Goal: Information Seeking & Learning: Learn about a topic

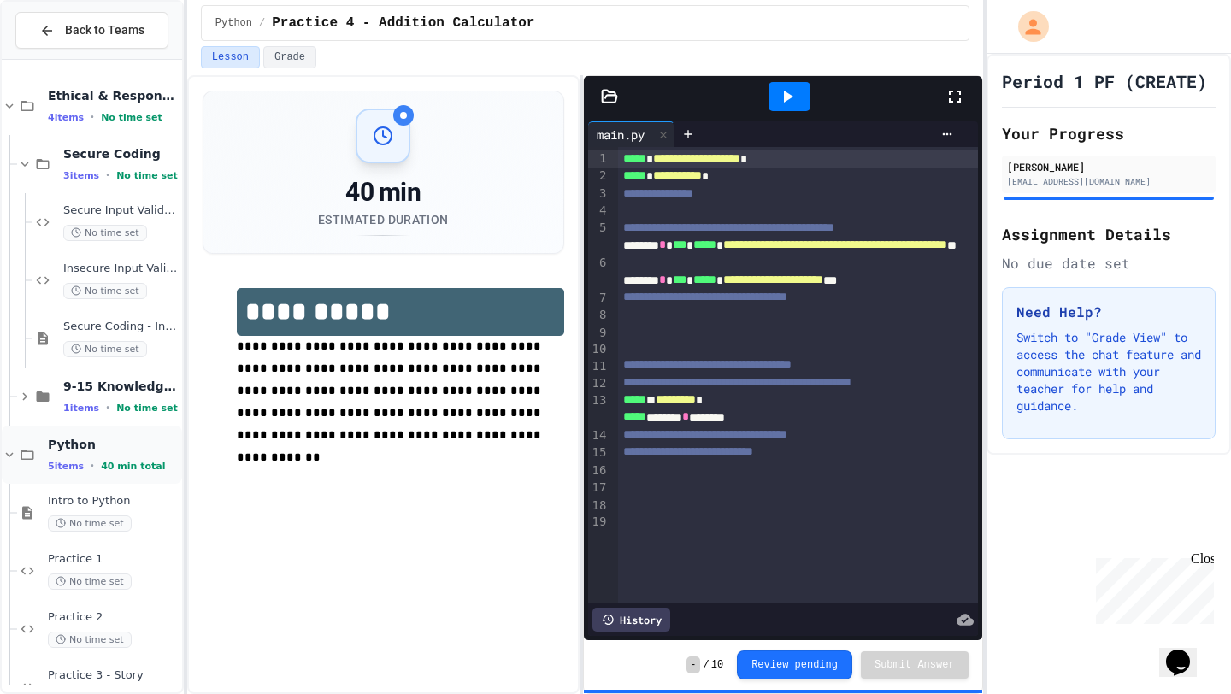
scroll to position [99, 0]
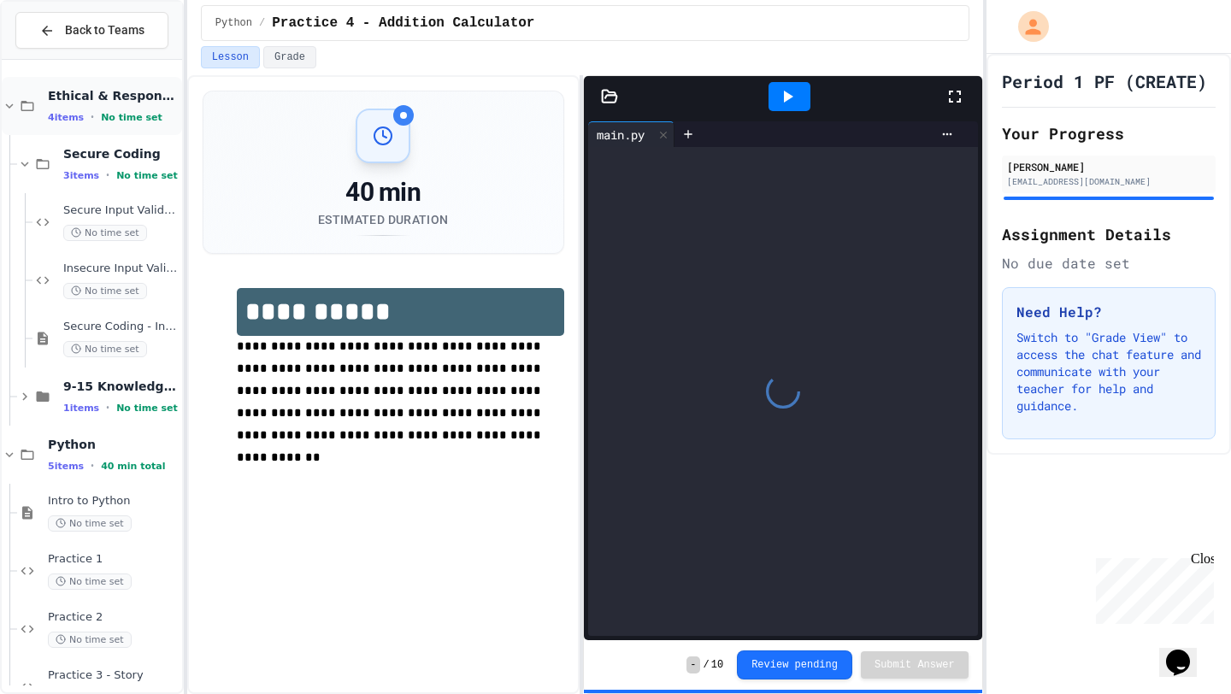
click at [123, 109] on div "Ethical & Responsible Coding Practice 4 items • No time set" at bounding box center [113, 106] width 131 height 36
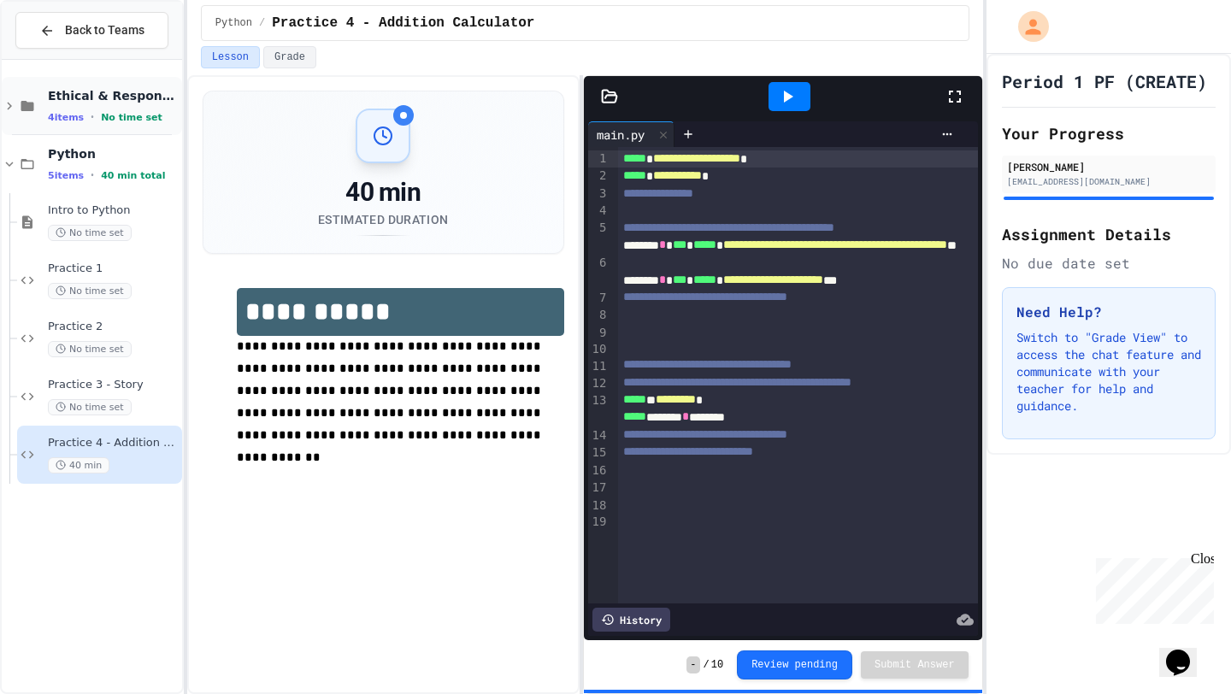
click at [124, 118] on span "No time set" at bounding box center [132, 117] width 62 height 11
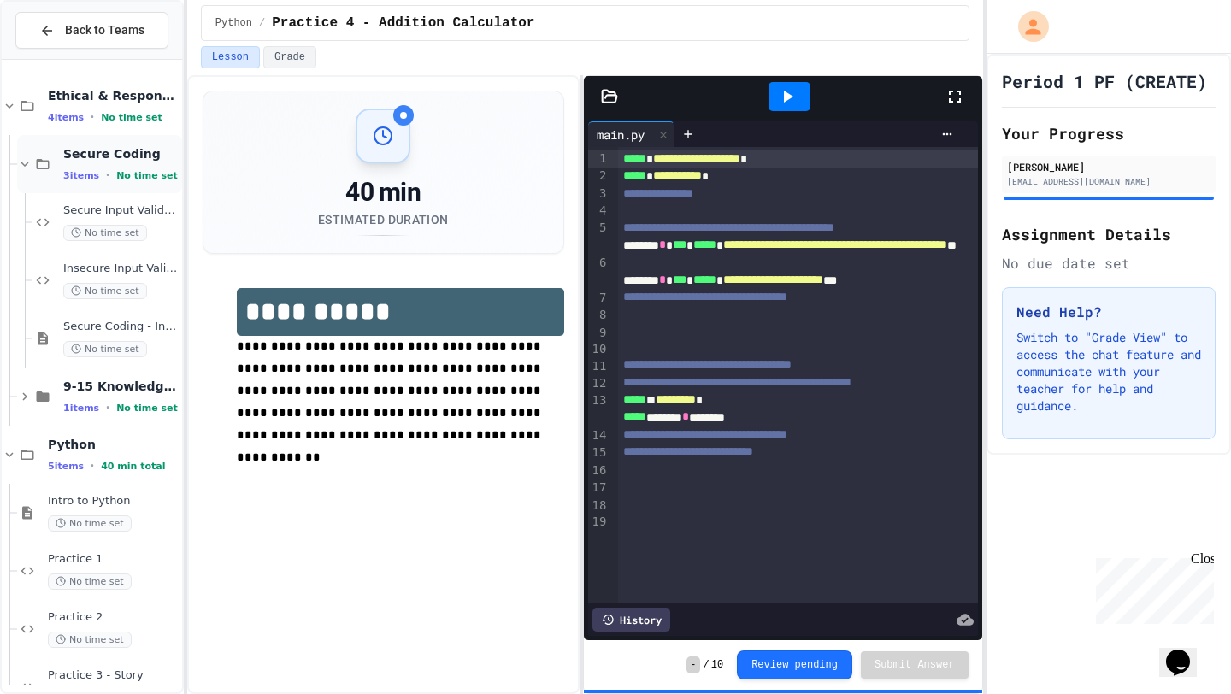
click at [130, 168] on div "3 items • No time set" at bounding box center [120, 175] width 115 height 14
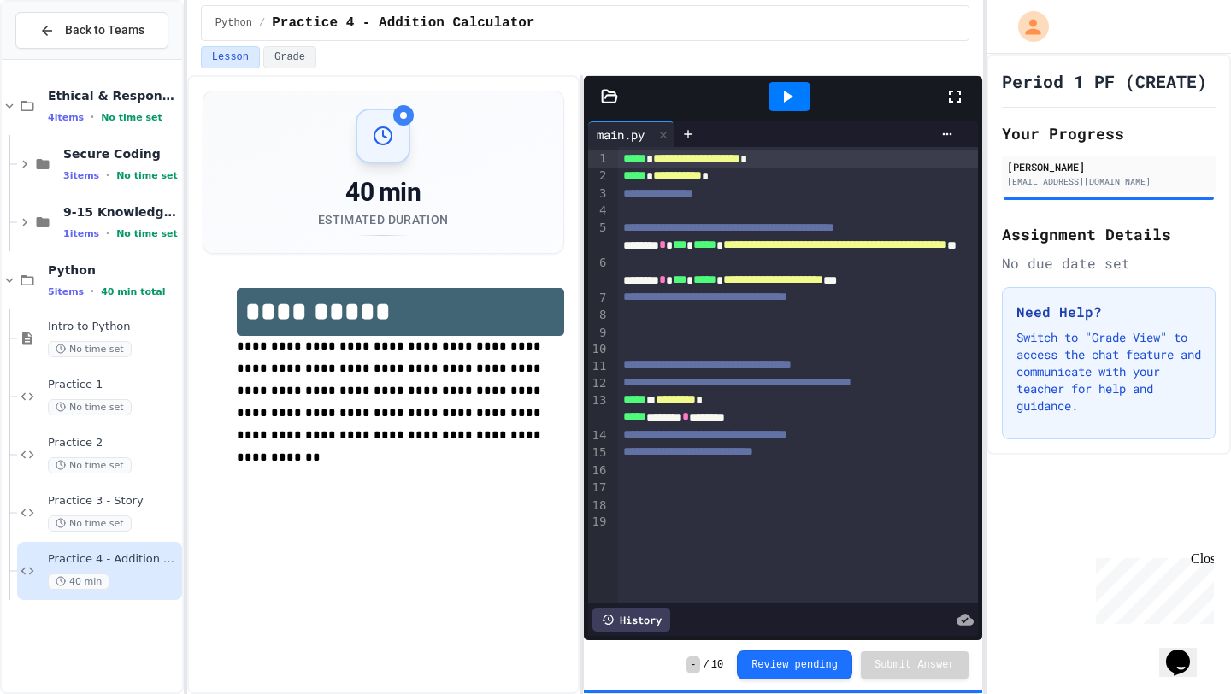
click at [130, 168] on div "3 items • No time set" at bounding box center [120, 175] width 115 height 14
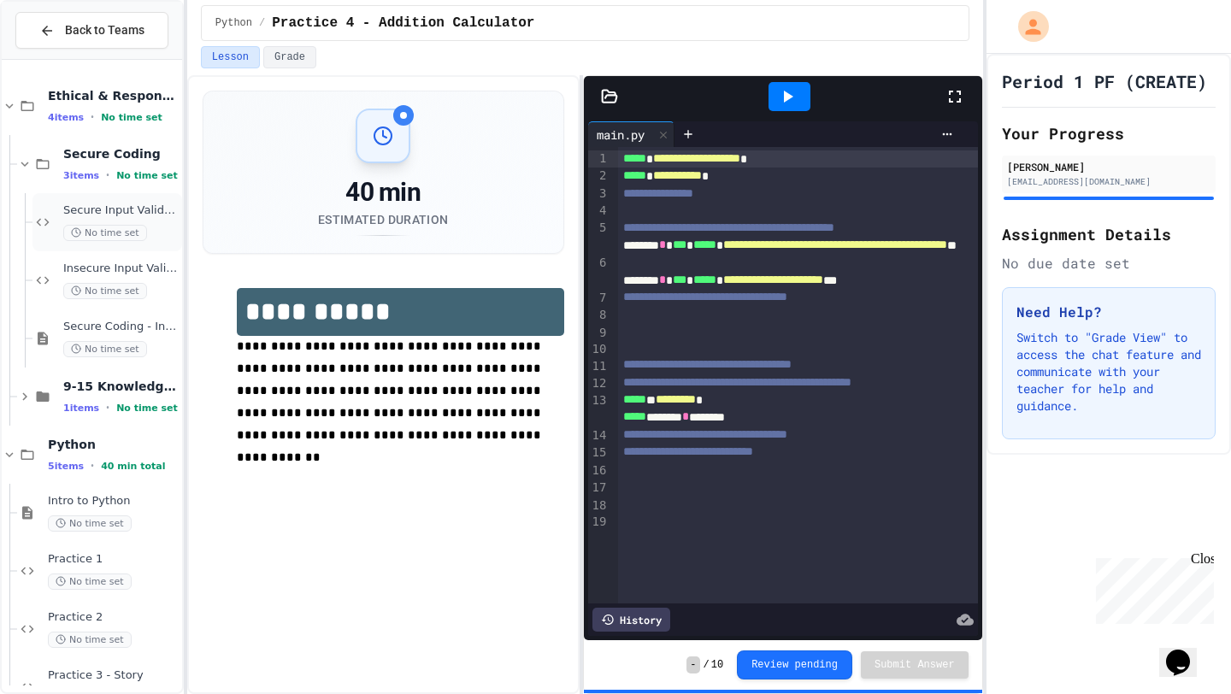
click at [144, 220] on div "Secure Input Validation No time set" at bounding box center [120, 222] width 115 height 38
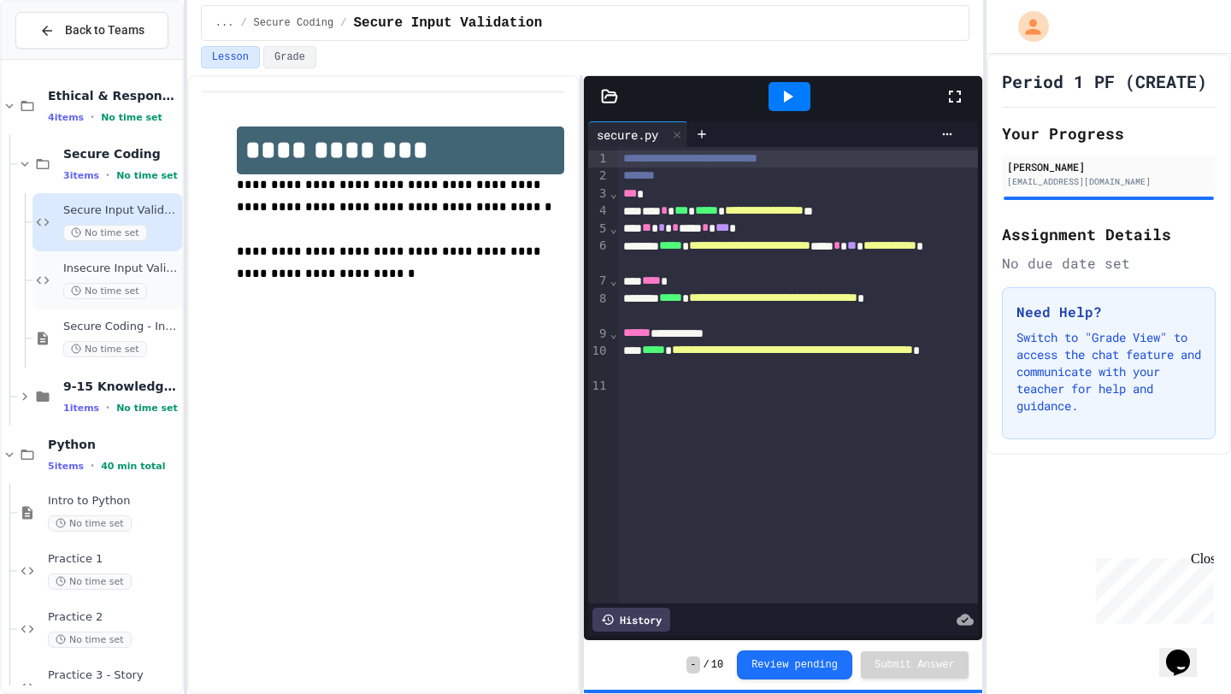
click at [166, 278] on div "Insecure Input Validation No time set" at bounding box center [120, 281] width 115 height 38
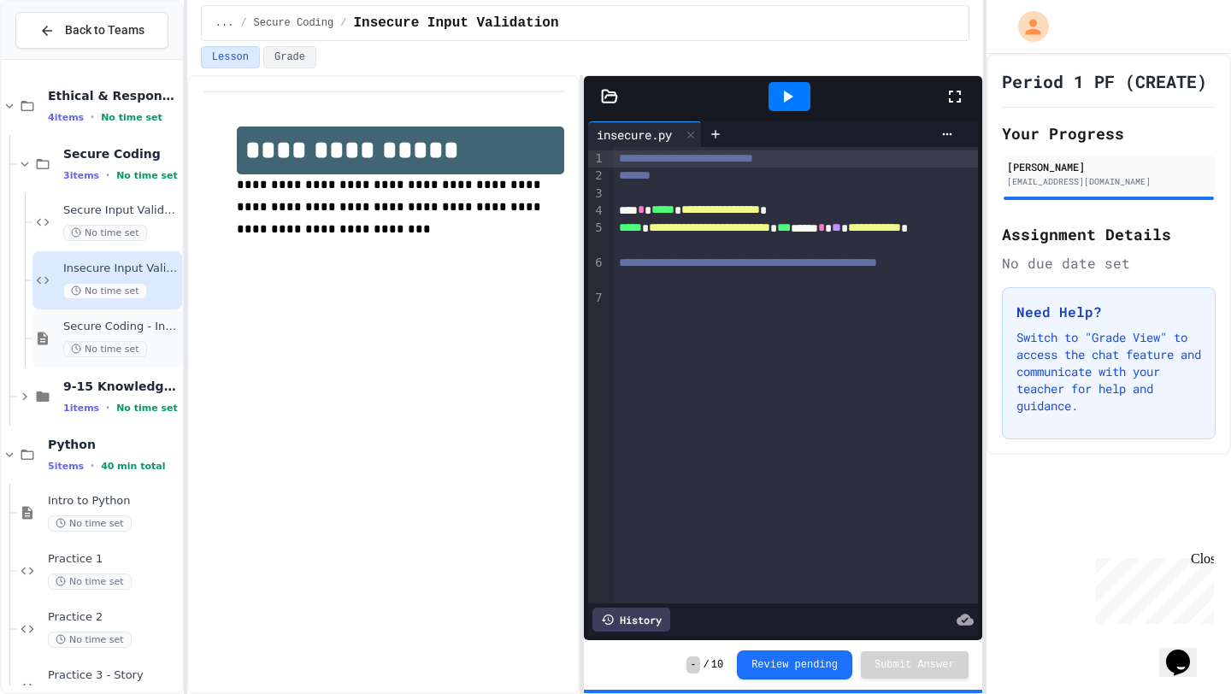
click at [146, 321] on span "Secure Coding - Input Validation" at bounding box center [120, 327] width 115 height 15
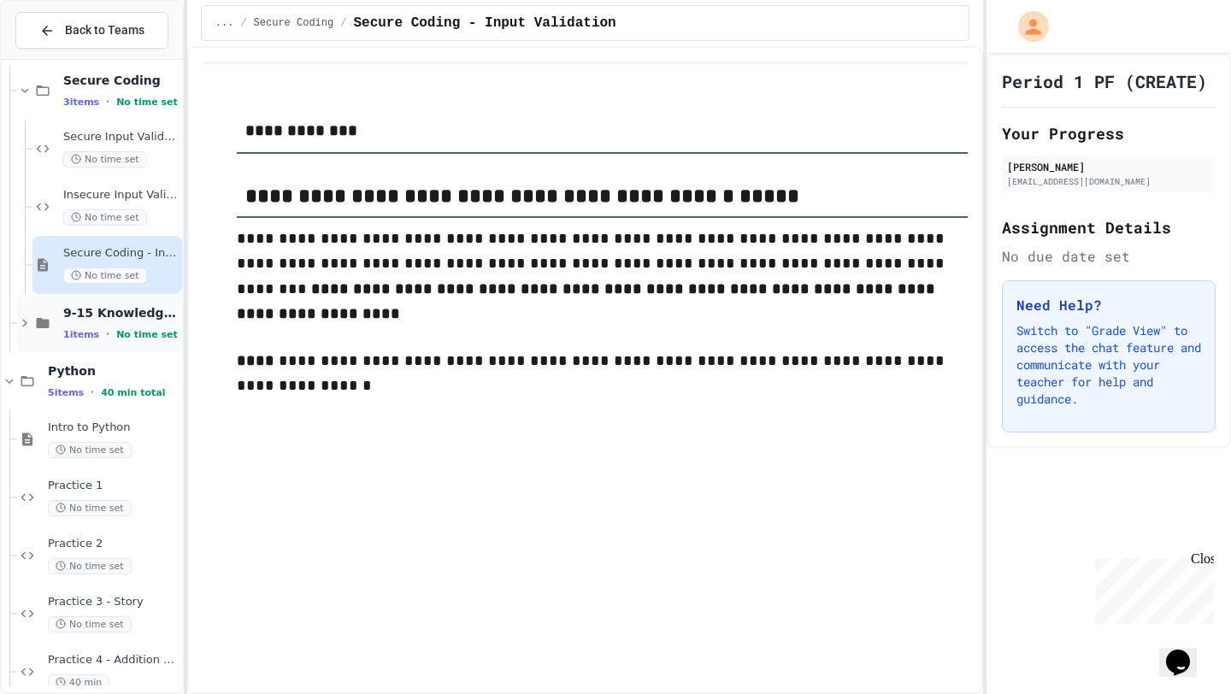
scroll to position [99, 0]
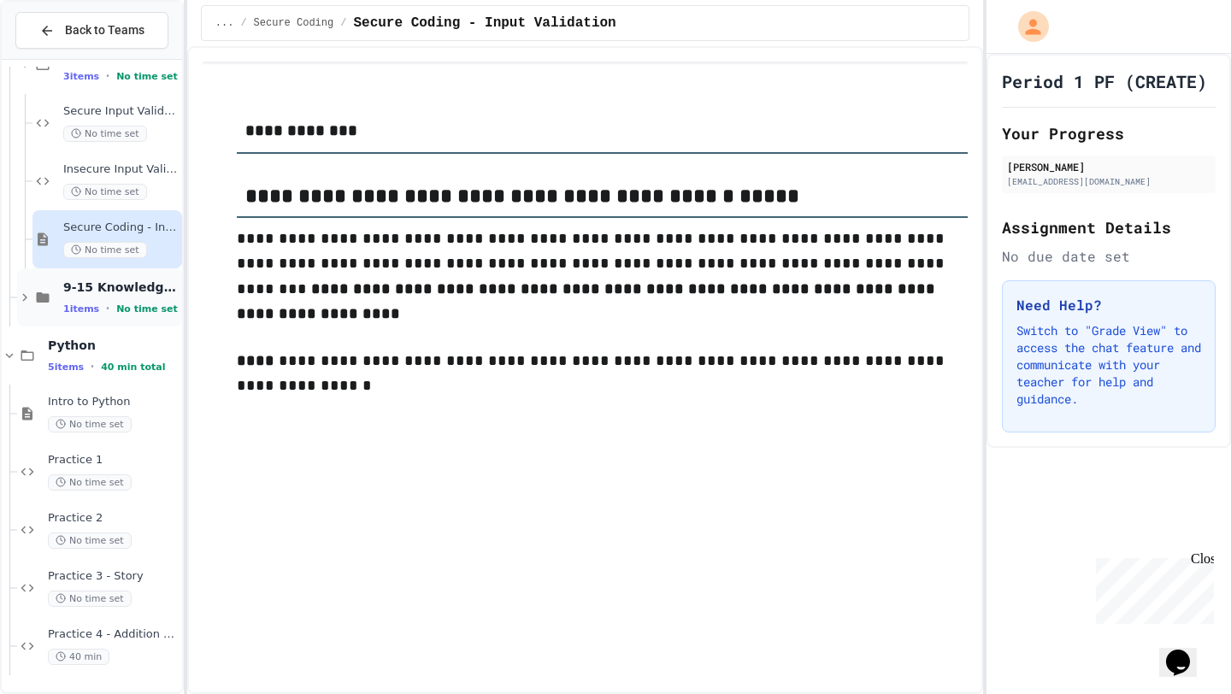
click at [144, 295] on div "9-15 Knowledge Check 1 items • No time set" at bounding box center [120, 298] width 115 height 36
click at [158, 362] on div "No time set" at bounding box center [120, 366] width 115 height 16
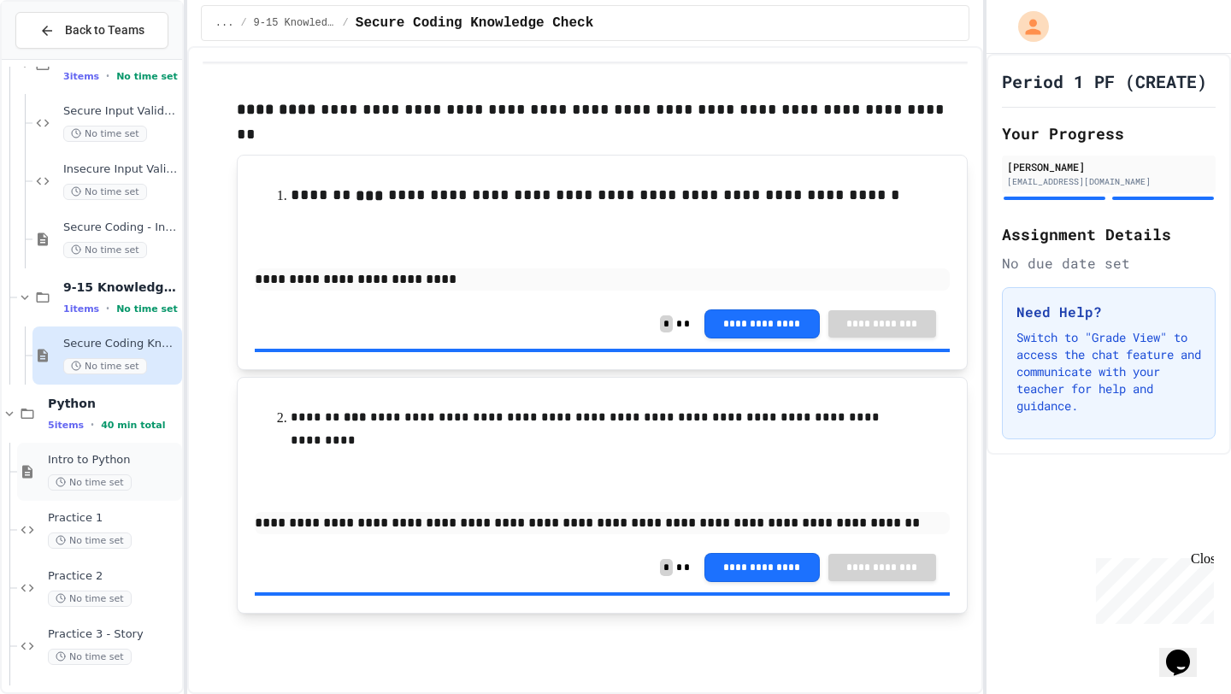
click at [152, 475] on div "No time set" at bounding box center [113, 482] width 131 height 16
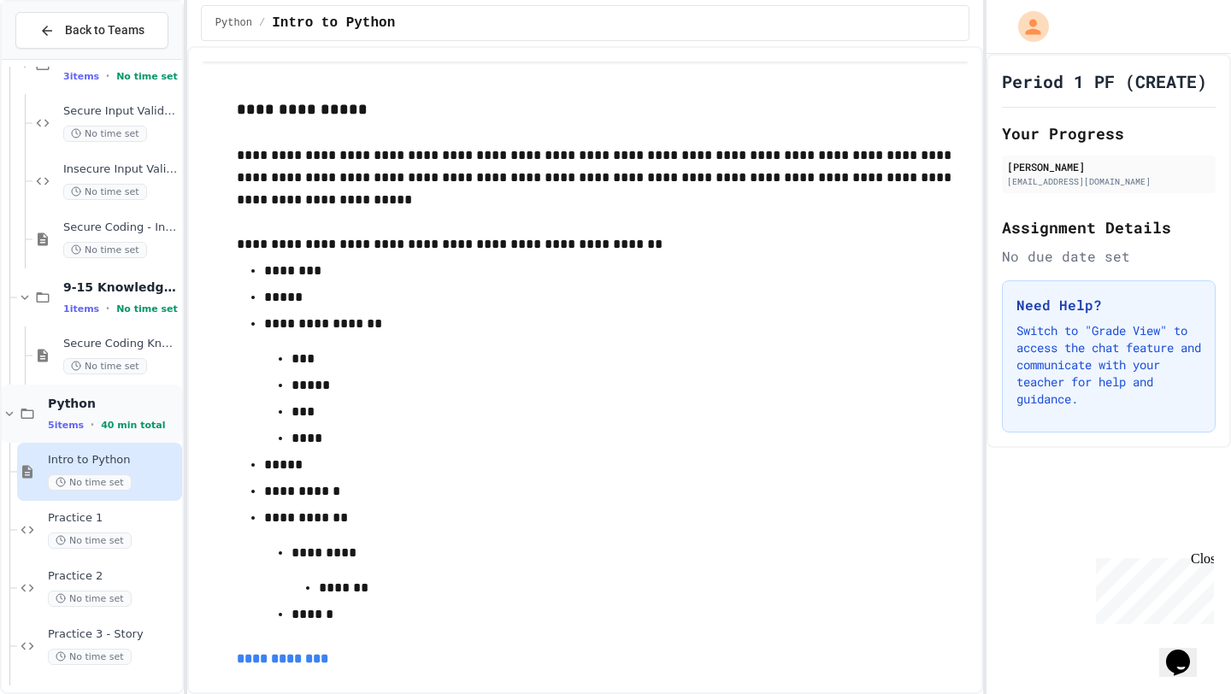
click at [145, 403] on span "Python" at bounding box center [113, 403] width 131 height 15
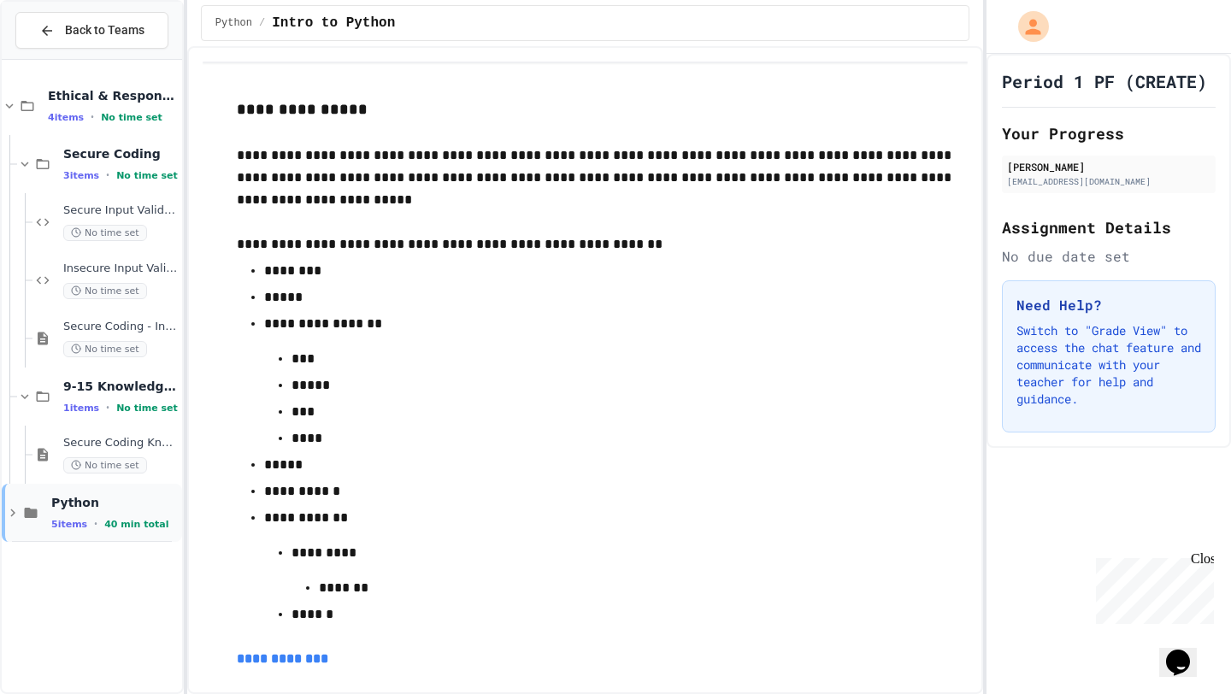
click at [146, 523] on span "40 min total" at bounding box center [136, 524] width 64 height 11
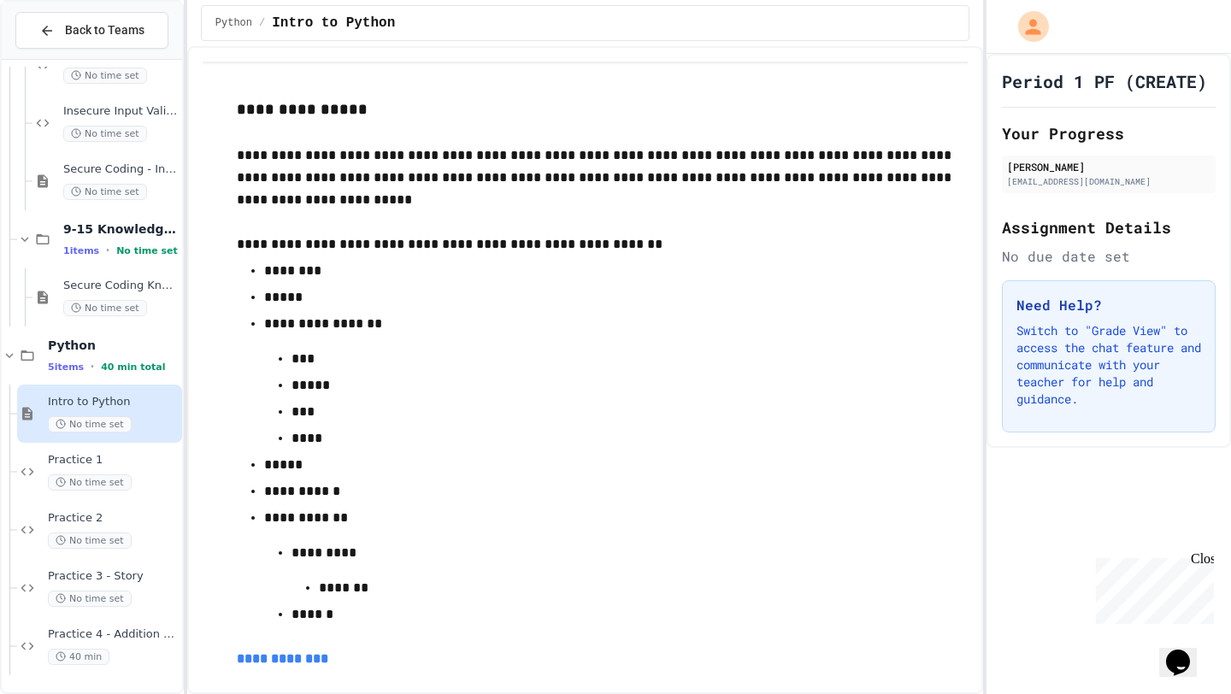
scroll to position [10, 0]
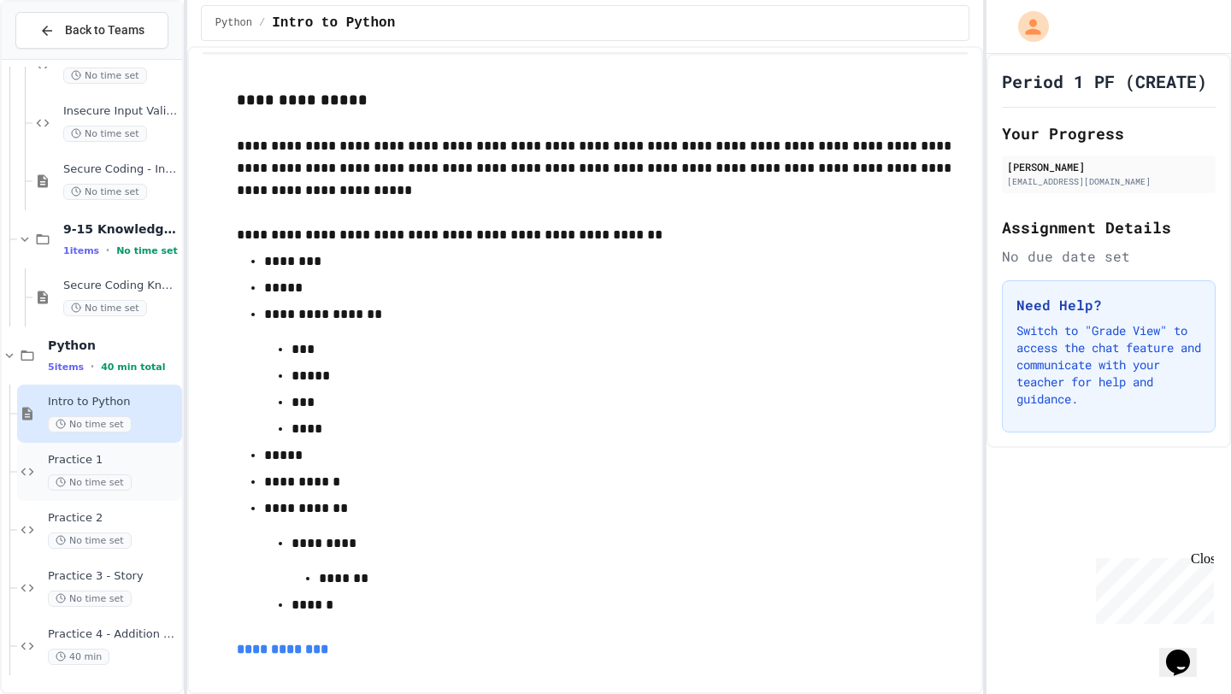
click at [151, 451] on div "Practice 1 No time set" at bounding box center [99, 472] width 165 height 58
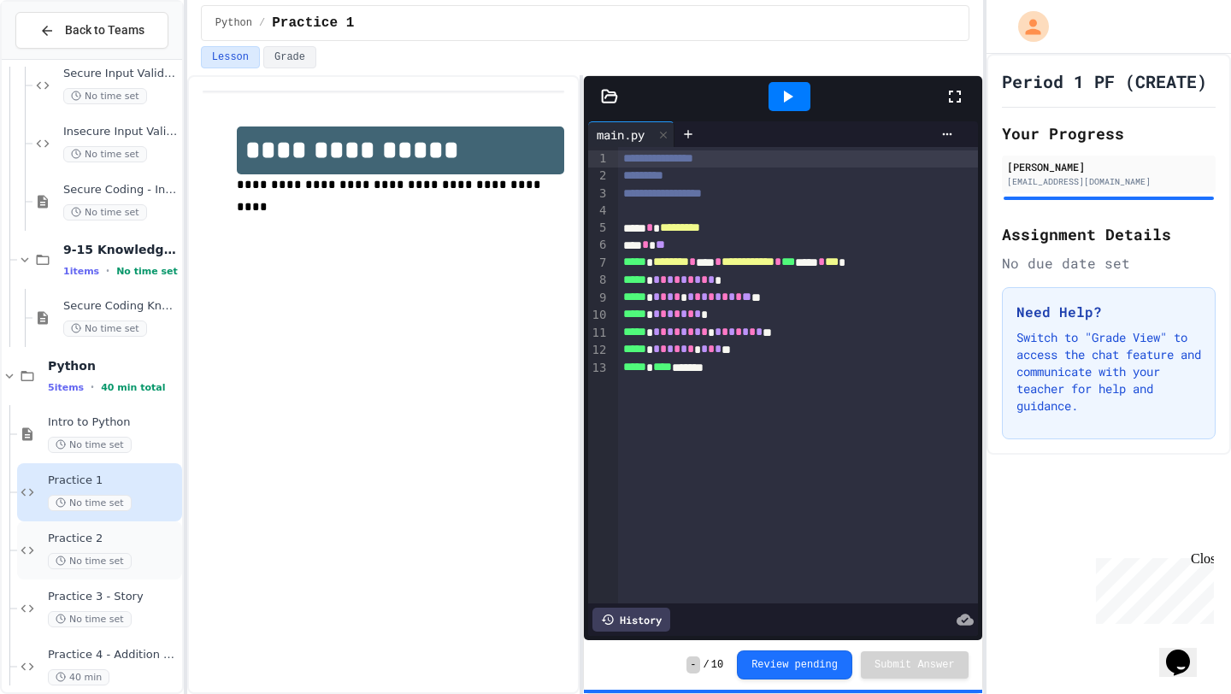
click at [137, 551] on div "Practice 2 No time set" at bounding box center [113, 551] width 131 height 38
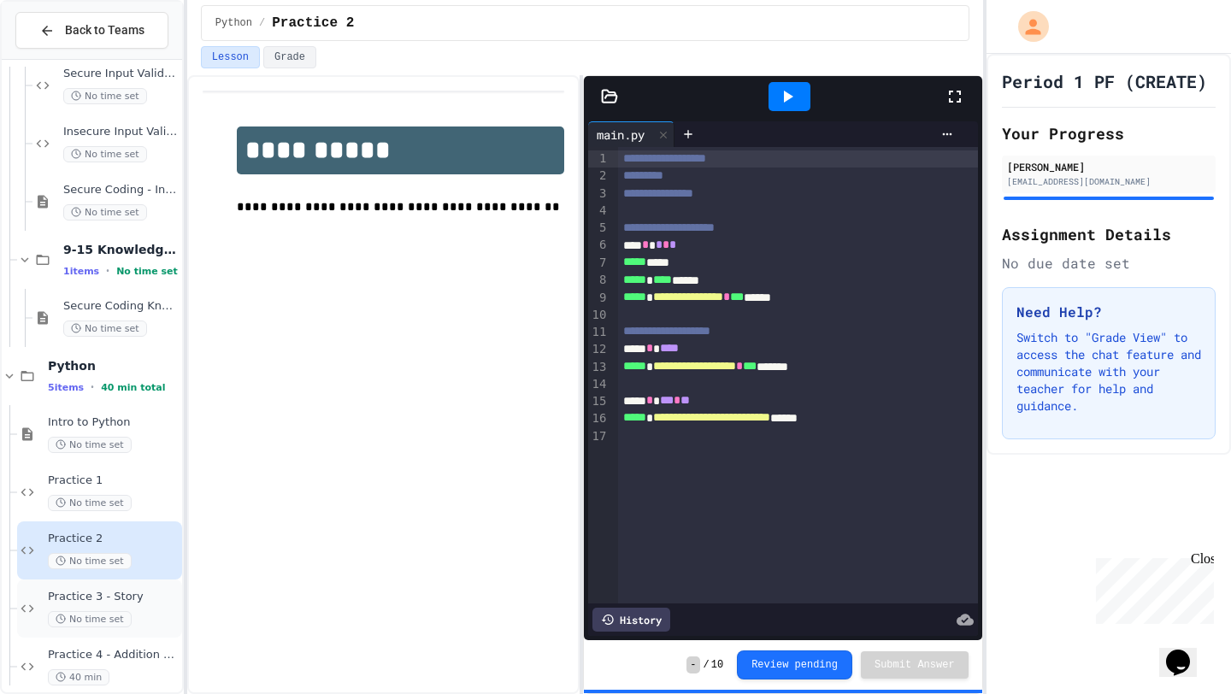
click at [154, 598] on span "Practice 3 - Story" at bounding box center [113, 597] width 131 height 15
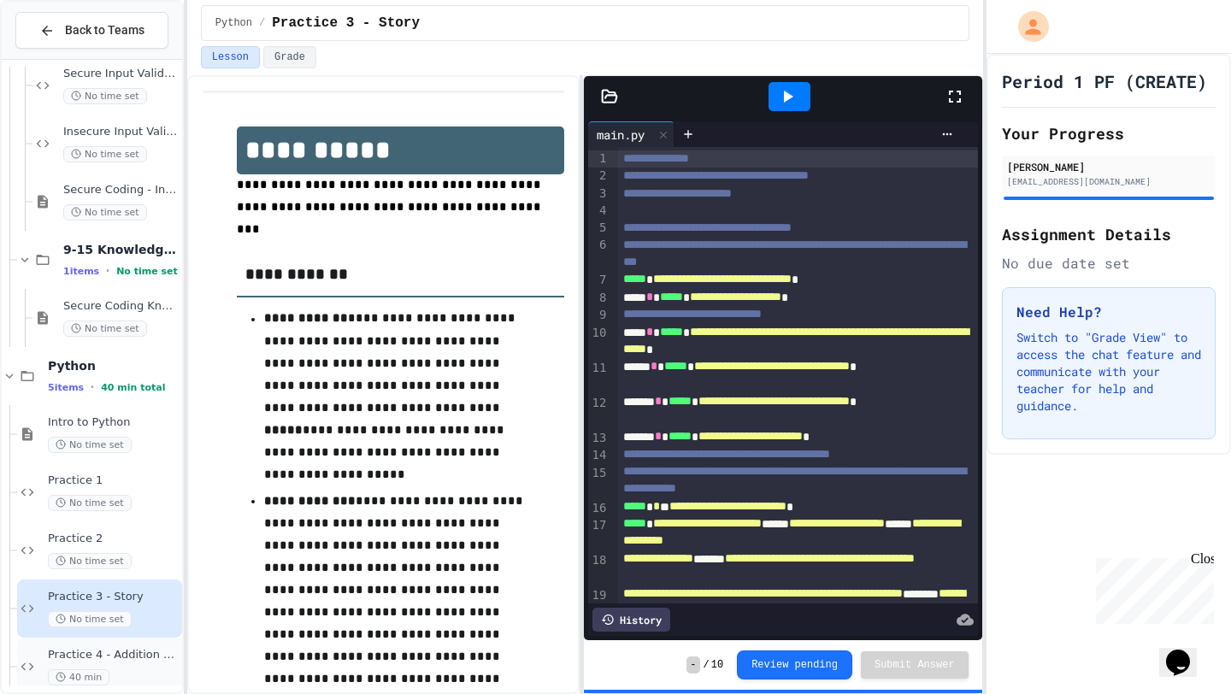
click at [145, 651] on span "Practice 4 - Addition Calculator" at bounding box center [113, 655] width 131 height 15
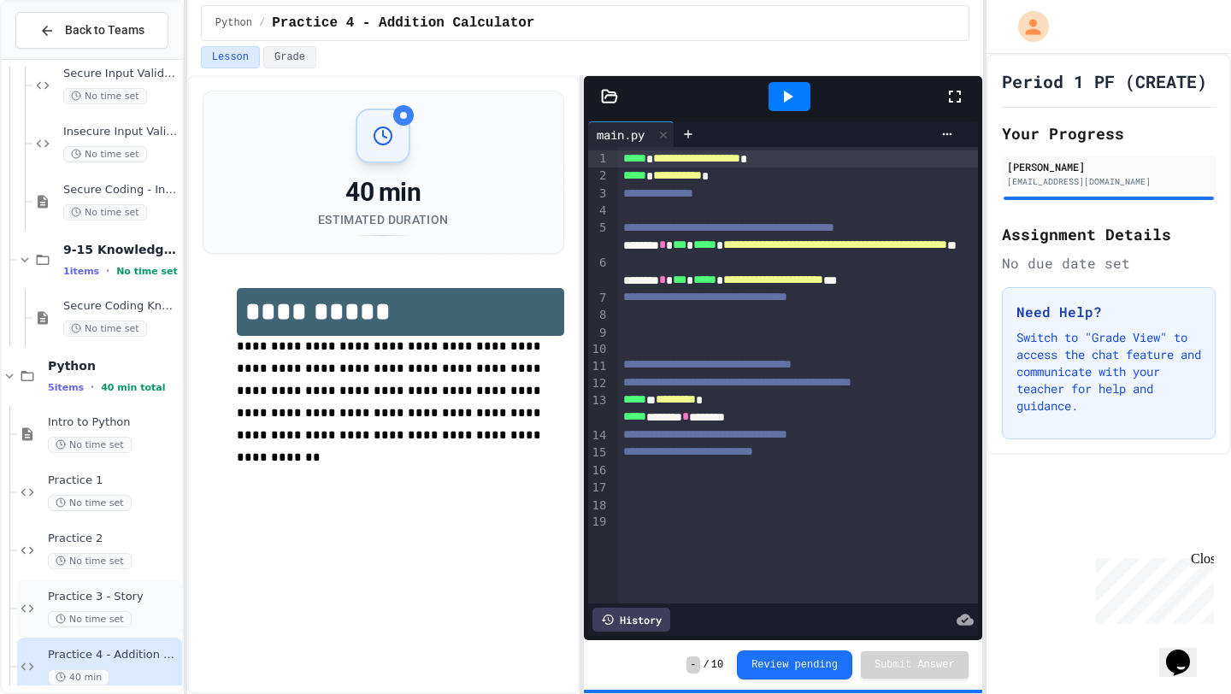
click at [134, 586] on div "Practice 3 - Story No time set" at bounding box center [99, 609] width 165 height 58
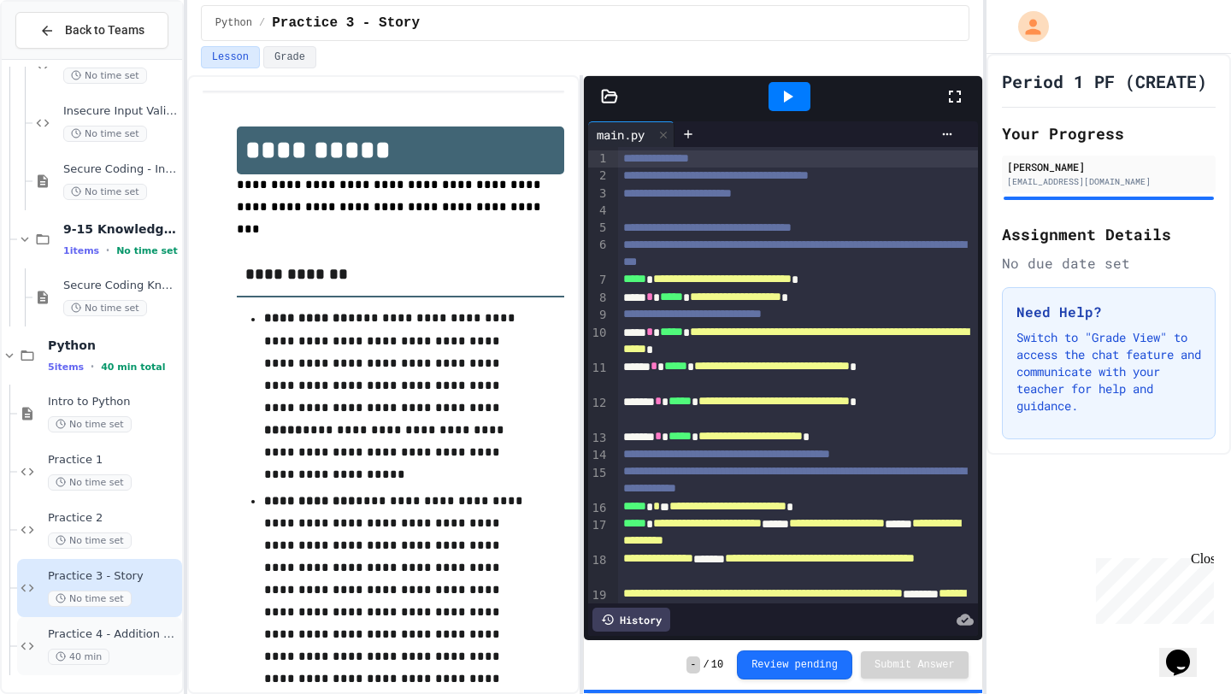
click at [130, 640] on span "Practice 4 - Addition Calculator" at bounding box center [113, 634] width 131 height 15
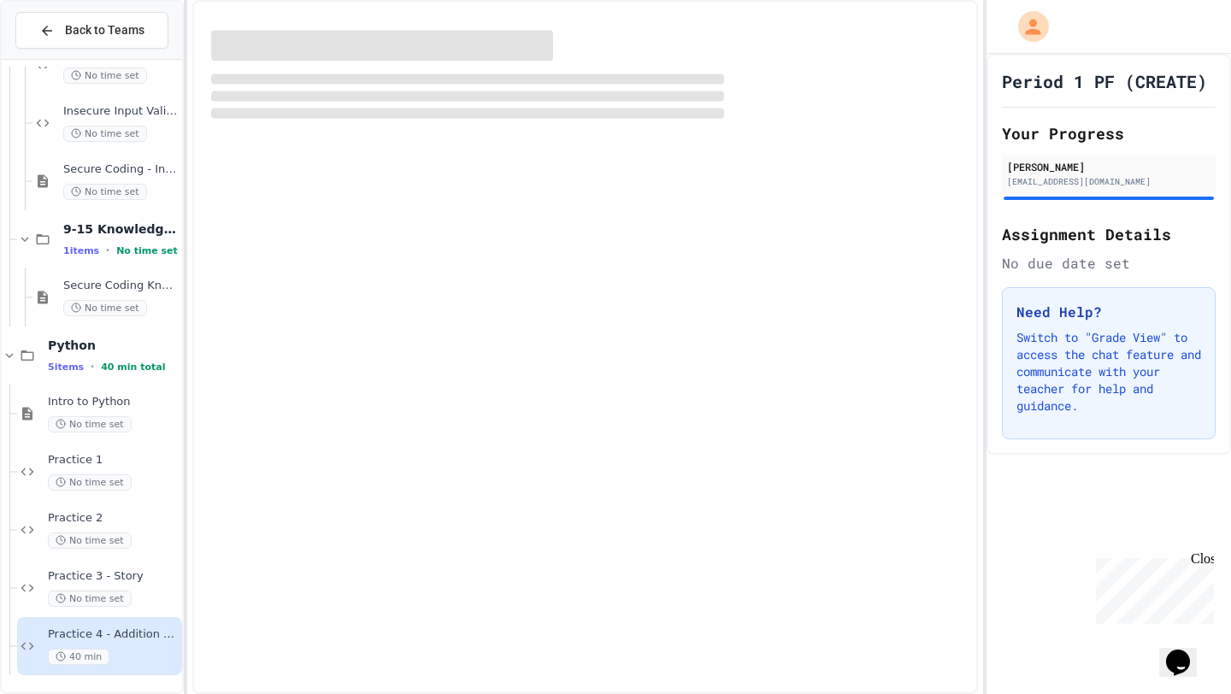
scroll to position [137, 0]
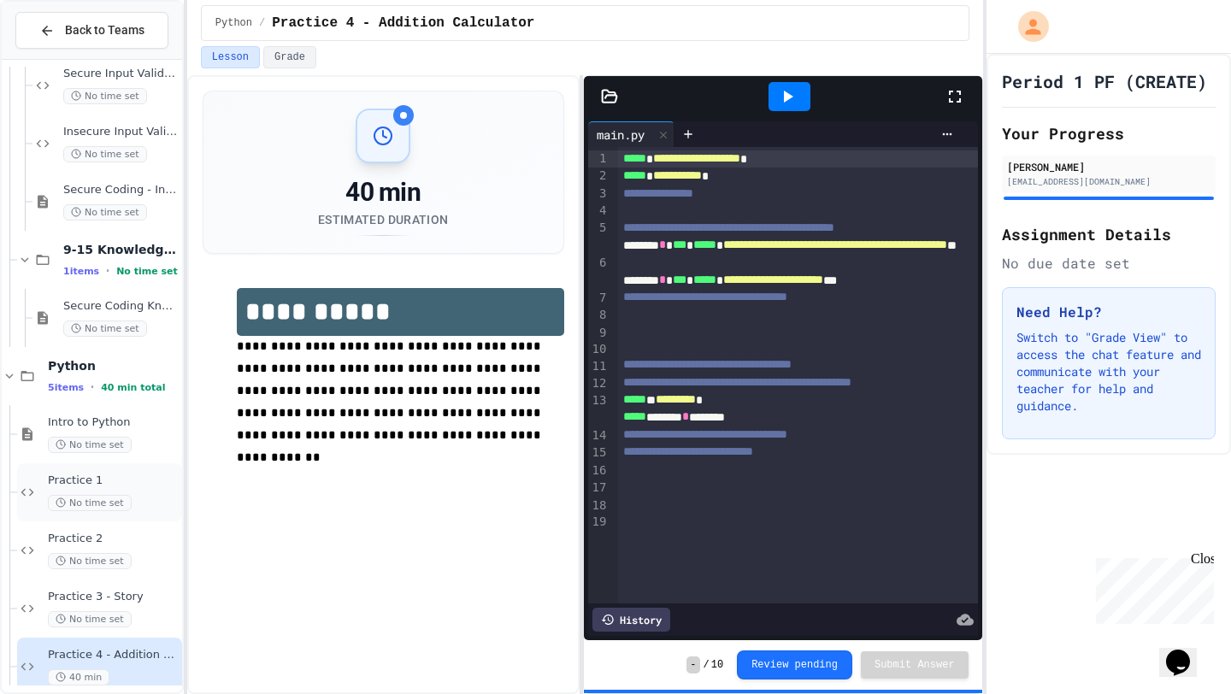
click at [148, 478] on span "Practice 1" at bounding box center [113, 481] width 131 height 15
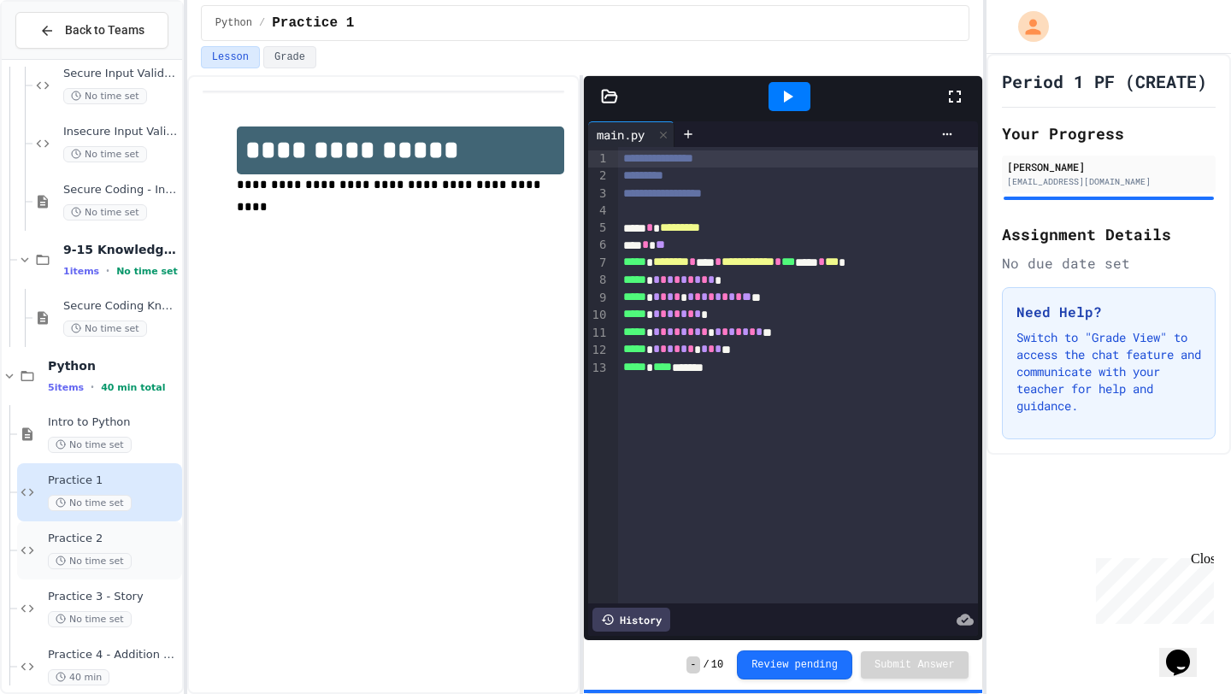
click at [144, 534] on span "Practice 2" at bounding box center [113, 539] width 131 height 15
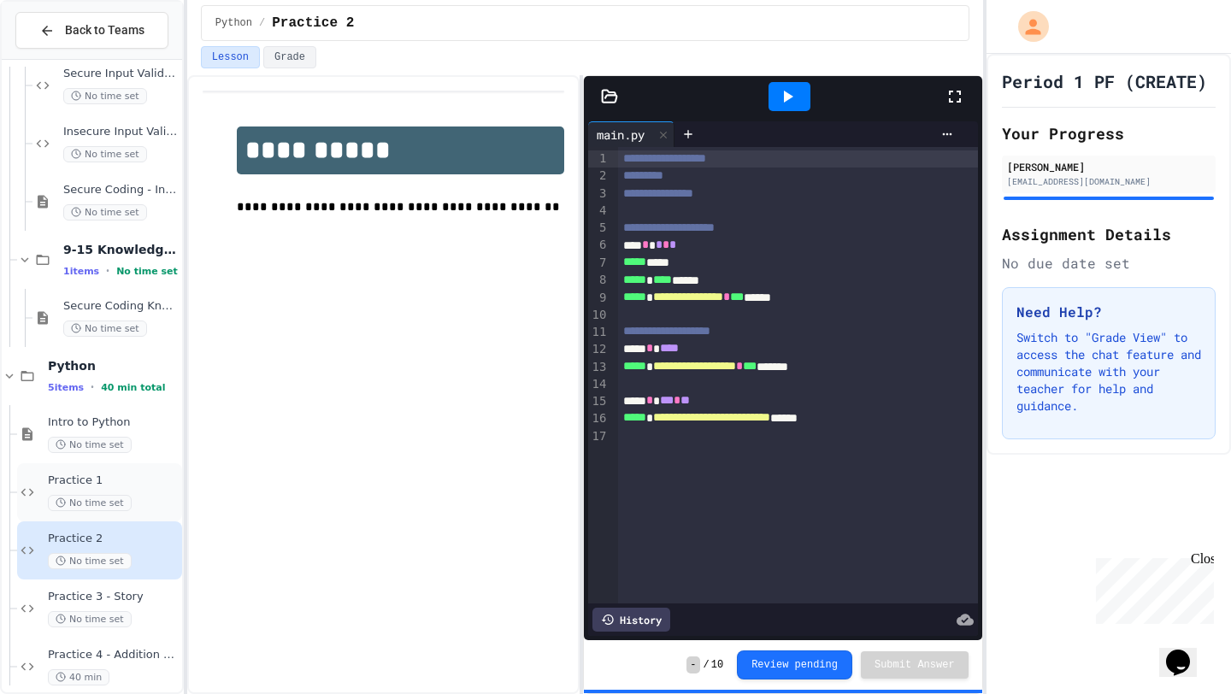
click at [159, 489] on div "Practice 1 No time set" at bounding box center [113, 493] width 131 height 38
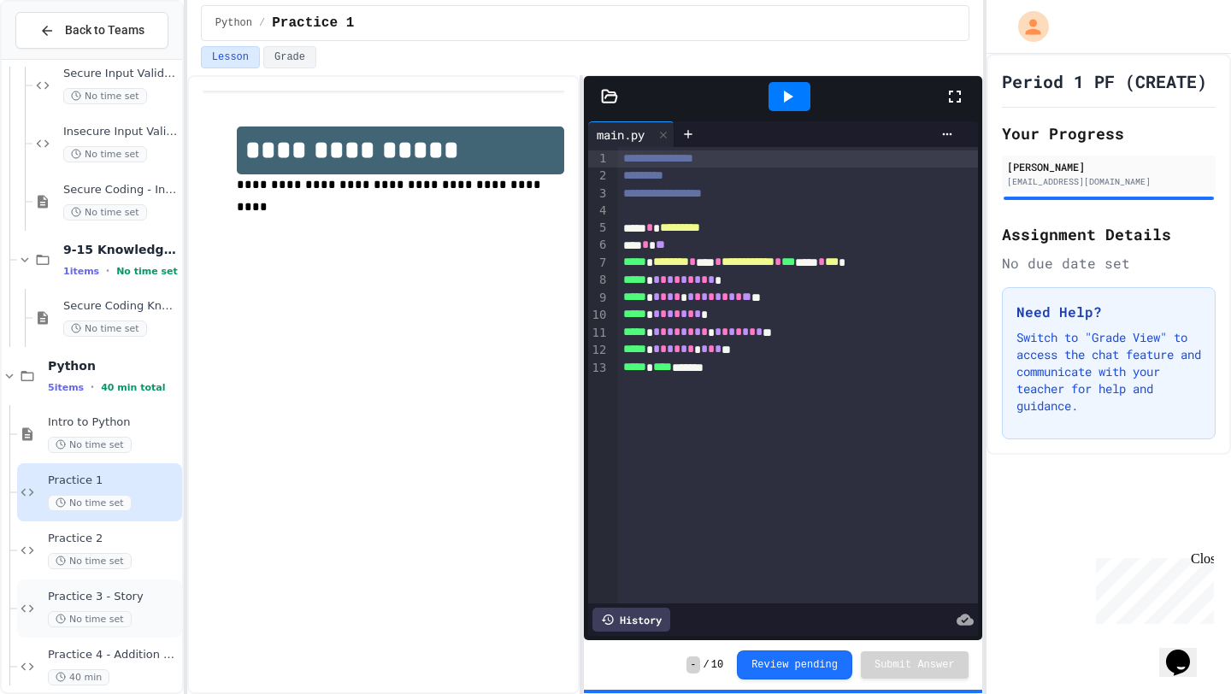
click at [138, 594] on span "Practice 3 - Story" at bounding box center [113, 597] width 131 height 15
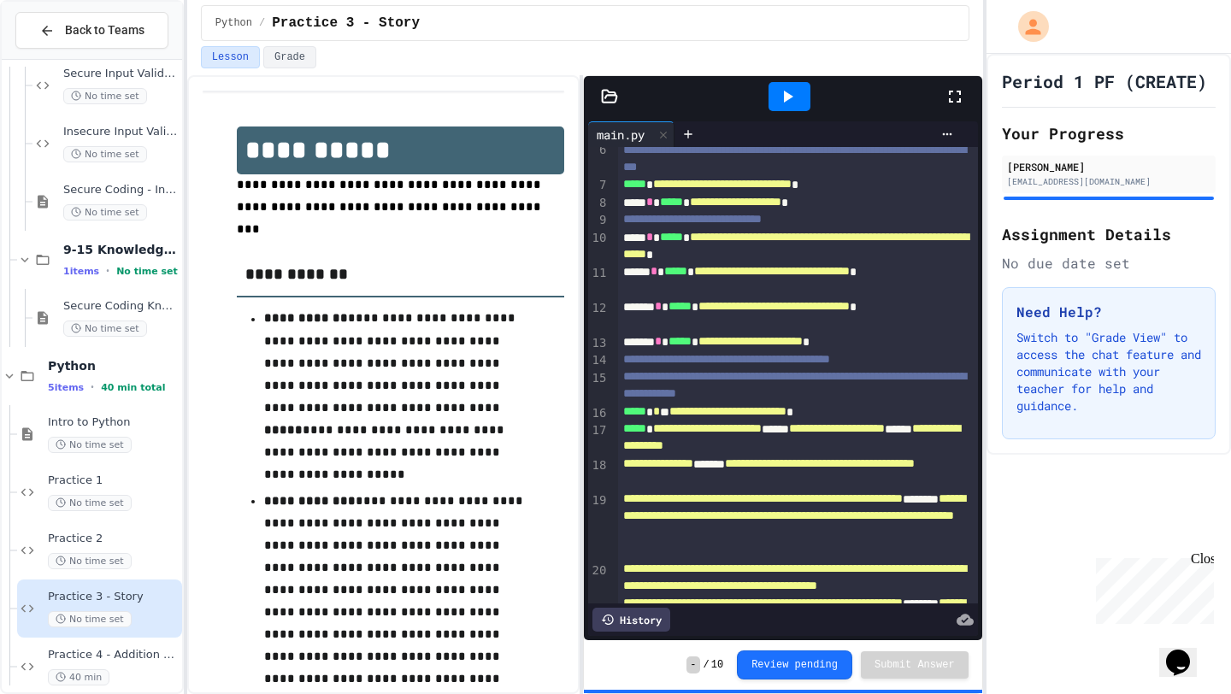
scroll to position [250, 0]
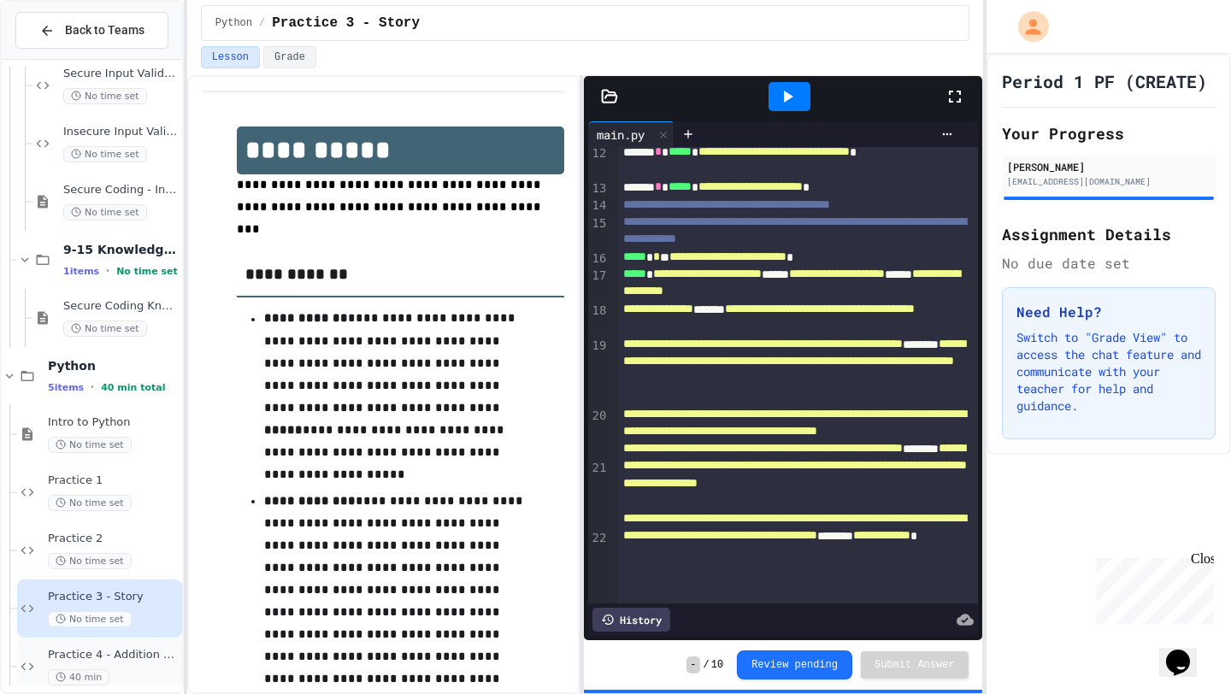
click at [145, 648] on span "Practice 4 - Addition Calculator" at bounding box center [113, 655] width 131 height 15
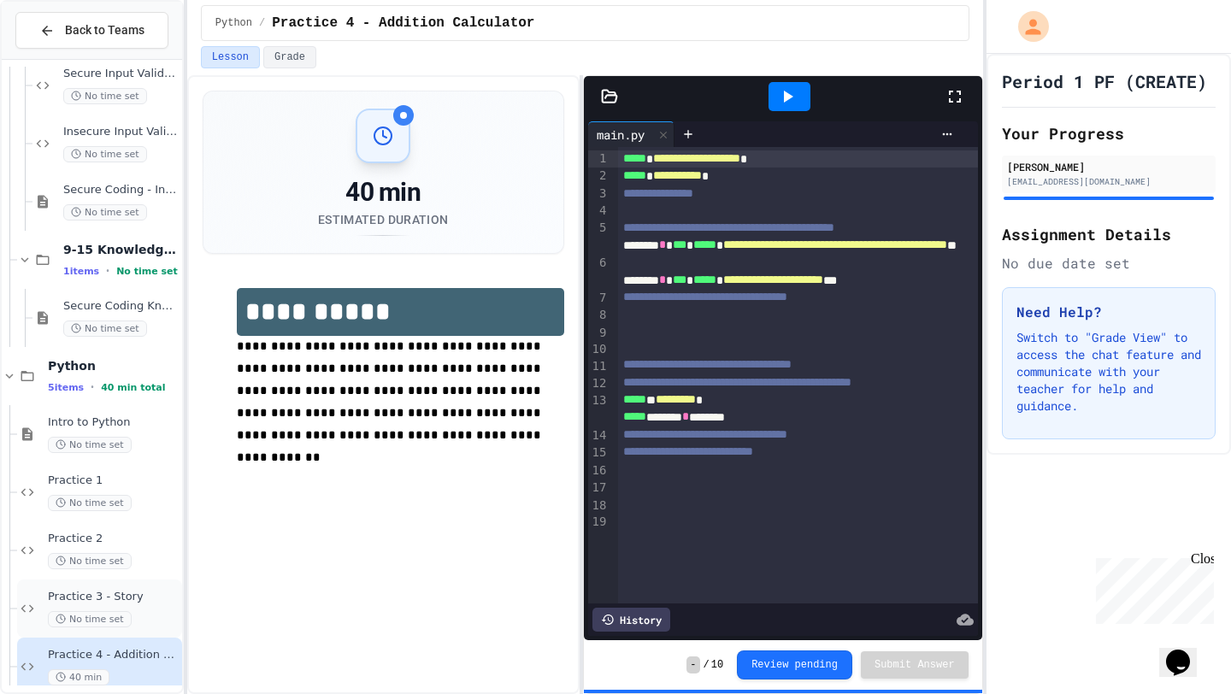
click at [139, 604] on div "Practice 3 - Story No time set" at bounding box center [113, 609] width 131 height 38
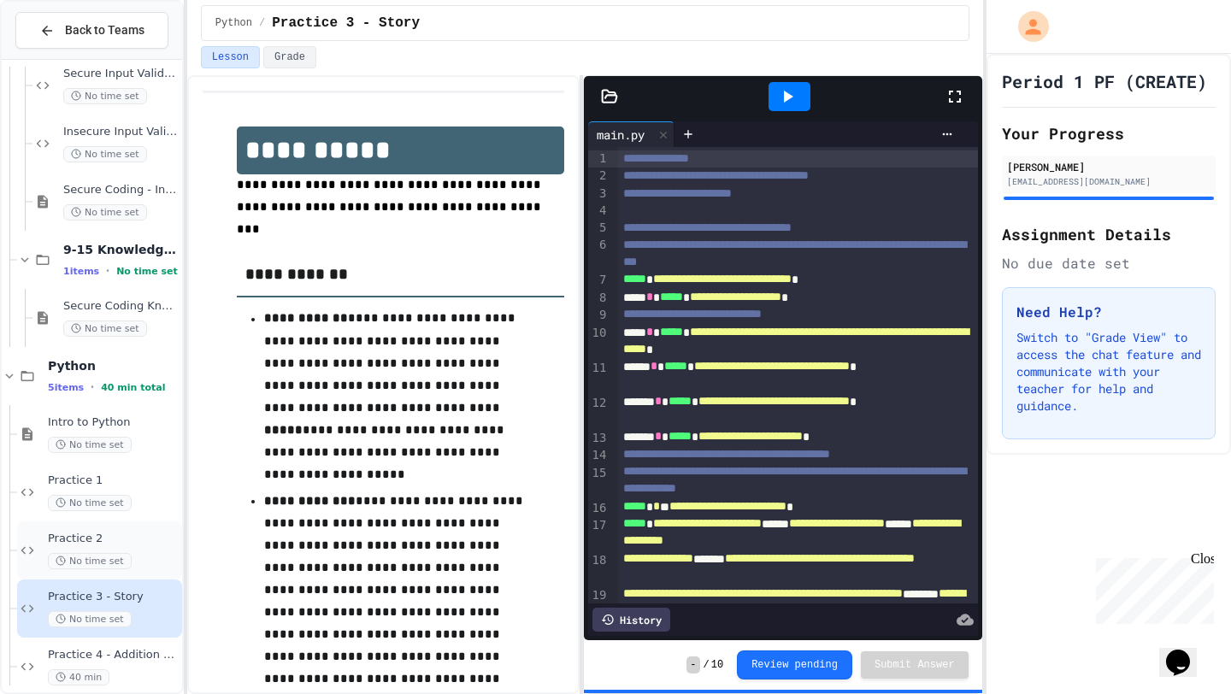
click at [146, 553] on div "No time set" at bounding box center [113, 561] width 131 height 16
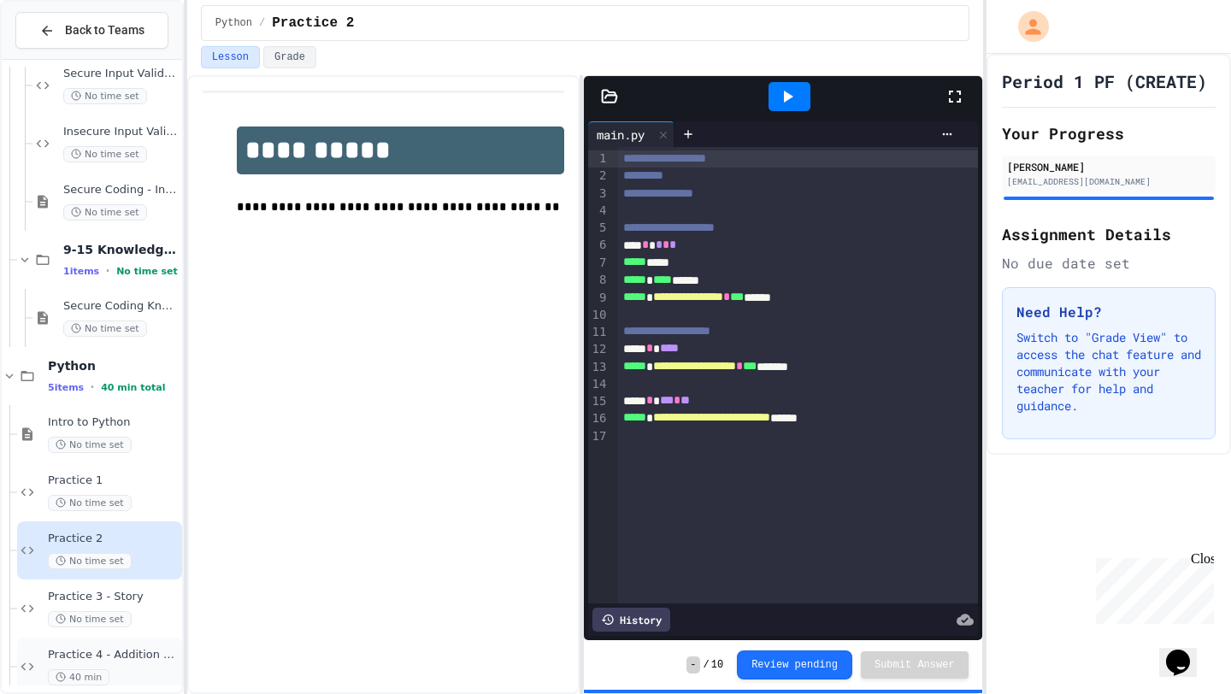
click at [145, 640] on div "Practice 4 - Addition Calculator 40 min" at bounding box center [99, 667] width 165 height 58
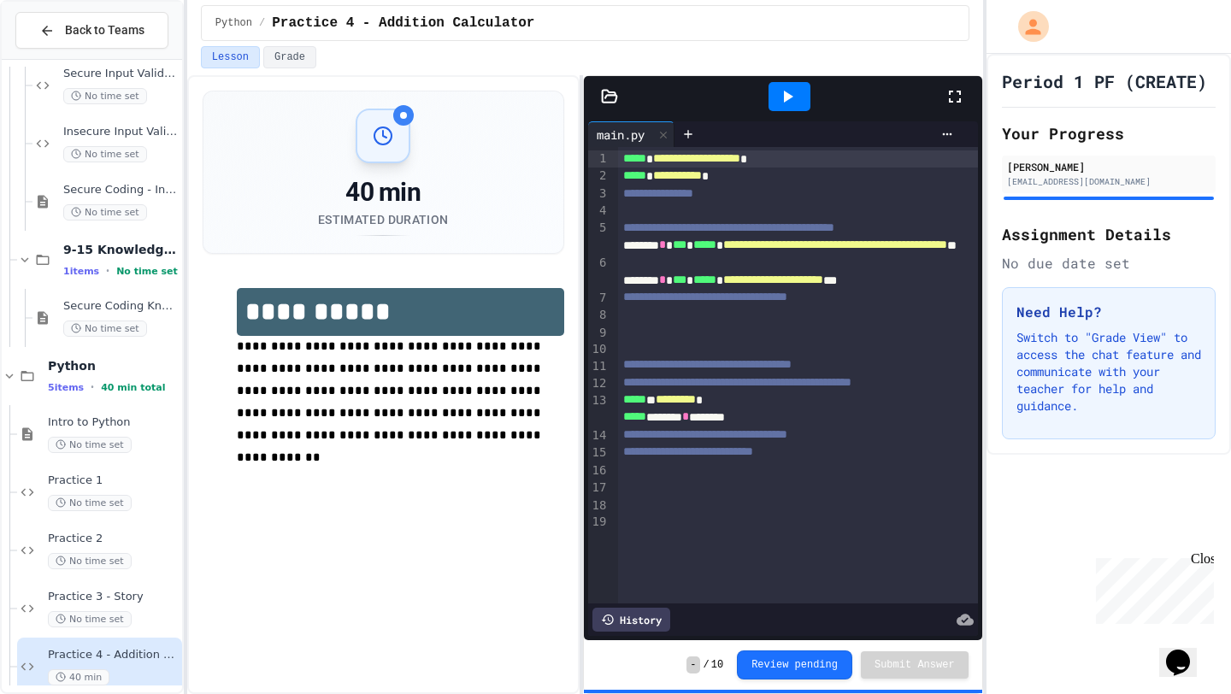
click at [792, 426] on div "***** ******** * ********" at bounding box center [798, 417] width 360 height 17
click at [151, 598] on span "Practice 3 - Story" at bounding box center [113, 597] width 131 height 15
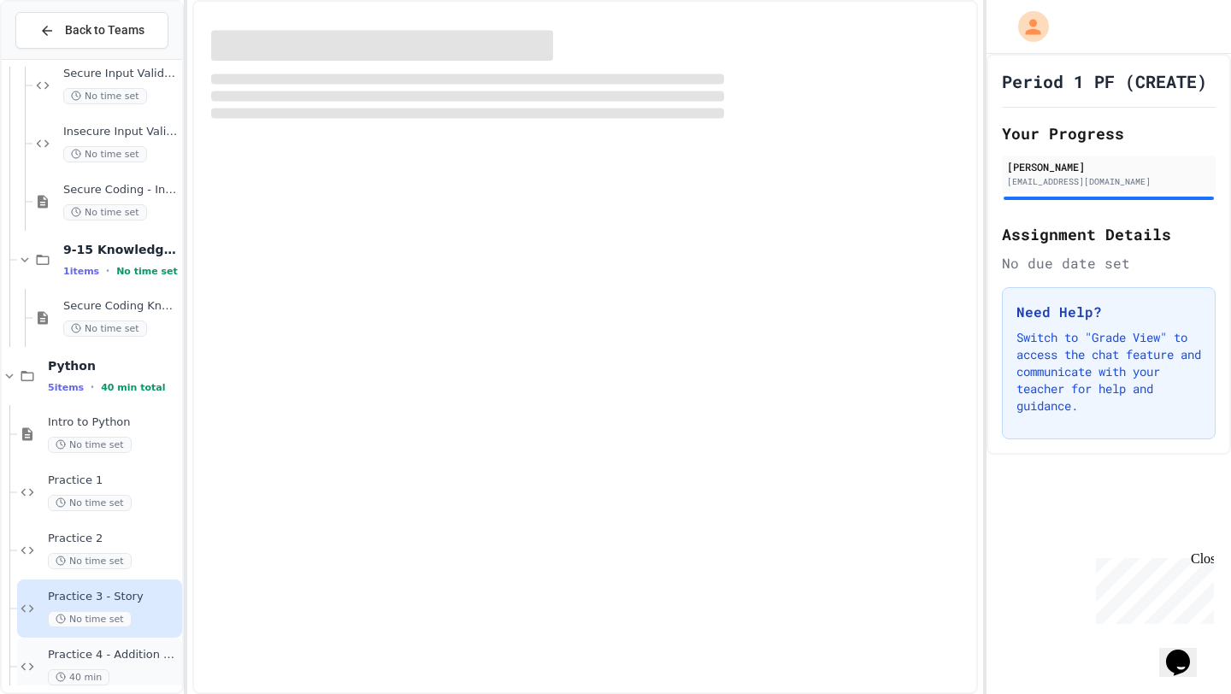
click at [156, 646] on div "Practice 4 - Addition Calculator 40 min" at bounding box center [99, 667] width 165 height 58
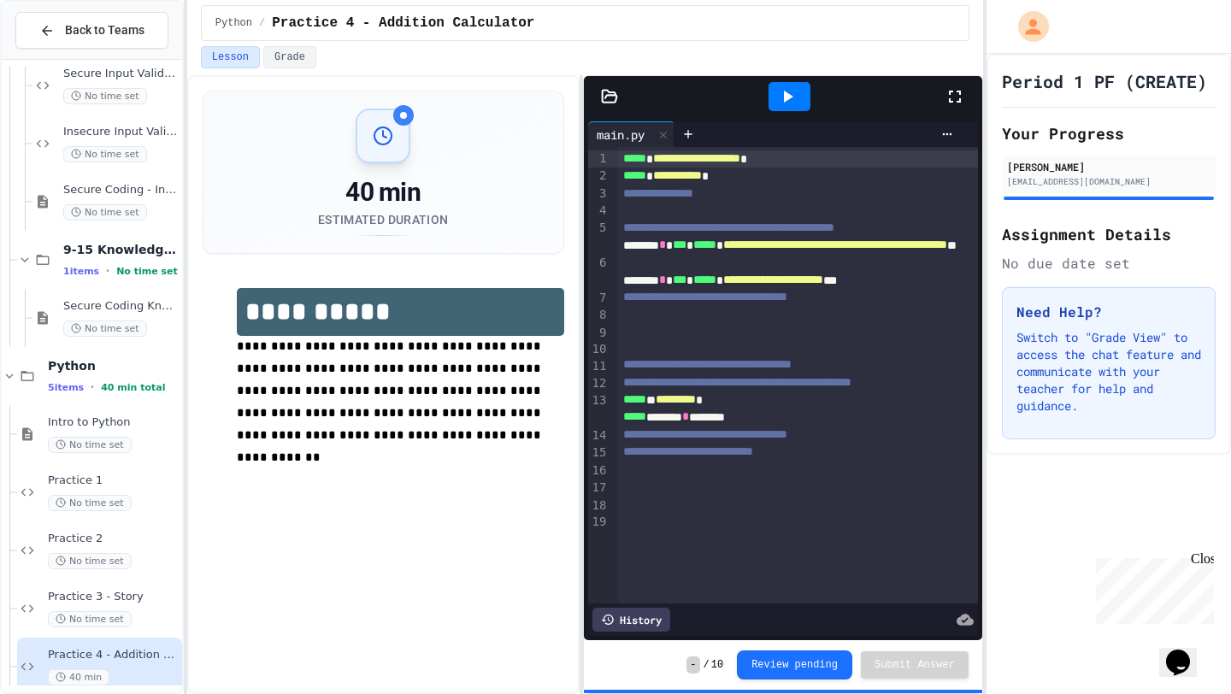
click at [799, 409] on div "***** * ********* *" at bounding box center [798, 400] width 360 height 17
click at [463, 563] on div "**********" at bounding box center [383, 384] width 392 height 619
click at [138, 535] on span "Practice 2" at bounding box center [113, 539] width 131 height 15
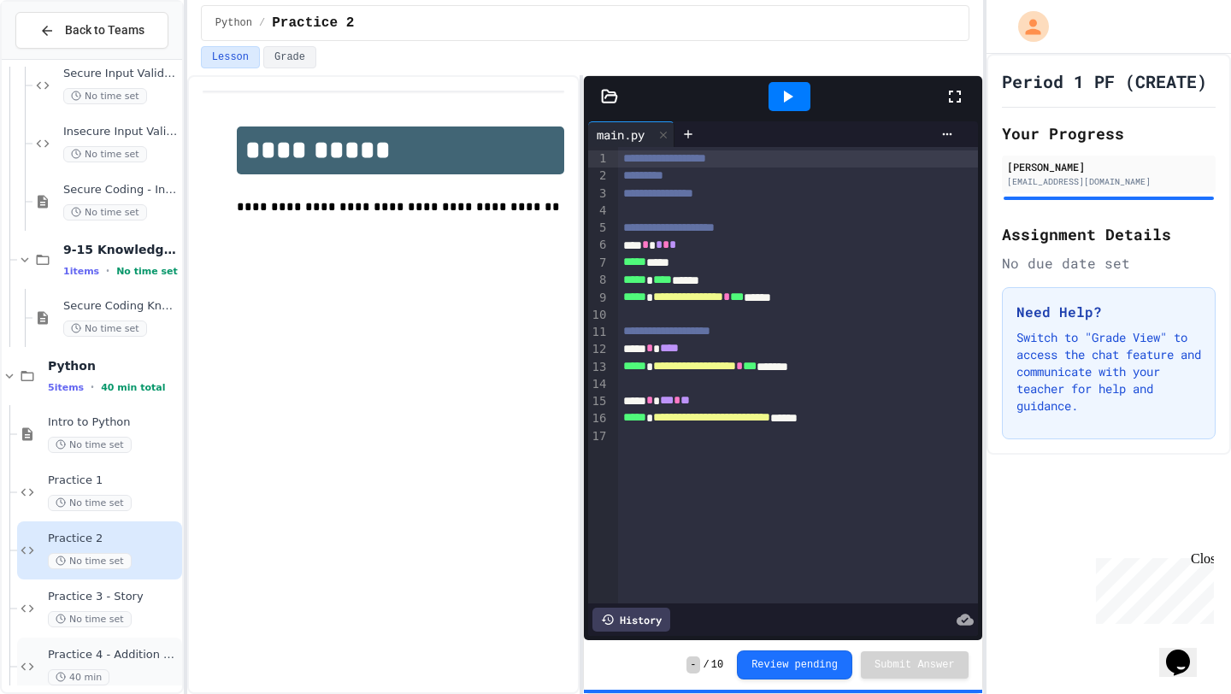
click at [158, 647] on div "Practice 4 - Addition Calculator 40 min" at bounding box center [99, 667] width 165 height 58
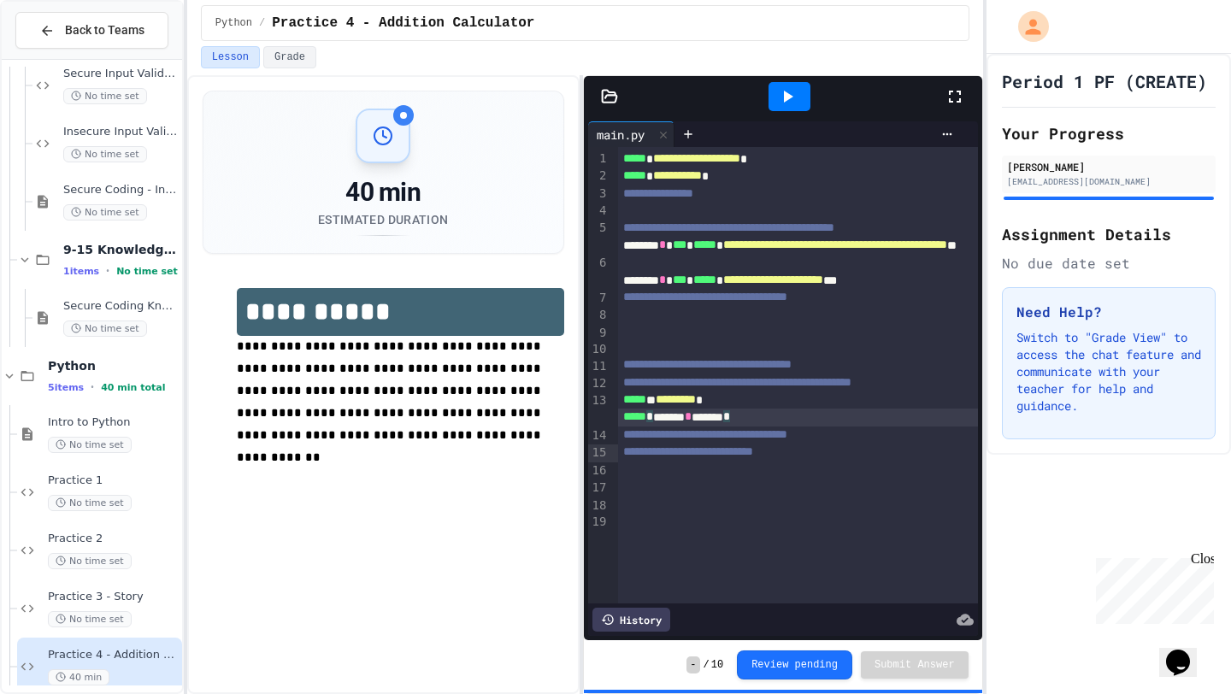
click at [662, 426] on div "***** * ******* * ******* *" at bounding box center [798, 417] width 360 height 17
click at [446, 504] on div "**********" at bounding box center [383, 384] width 392 height 619
click at [124, 600] on span "Practice 3 - Story" at bounding box center [113, 597] width 131 height 15
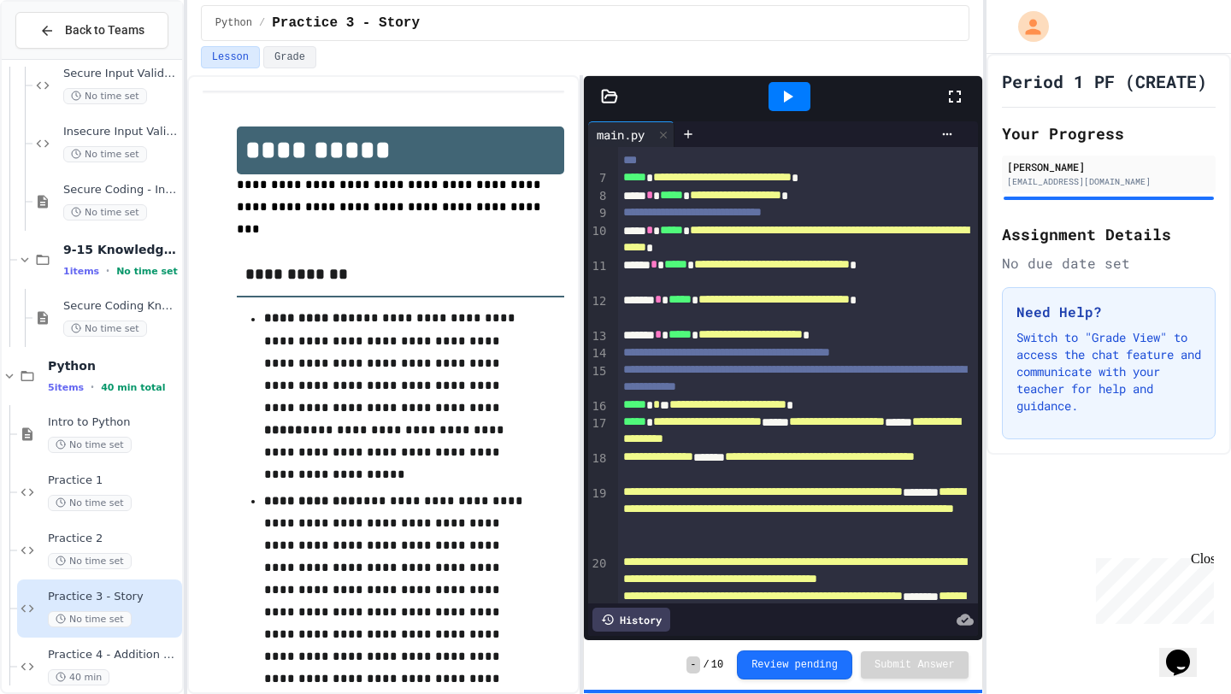
scroll to position [103, 0]
